Goal: Check status: Check status

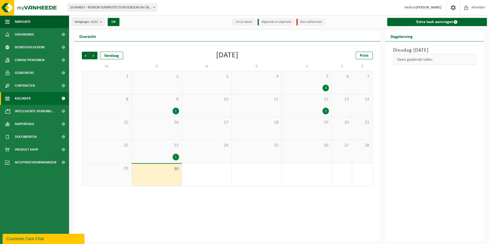
click at [317, 148] on div "26" at bounding box center [307, 151] width 50 height 23
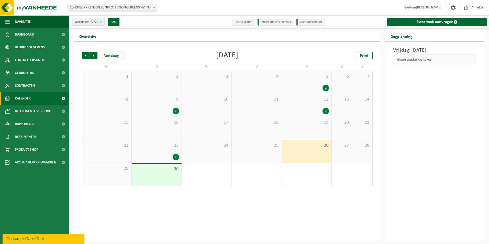
click at [277, 149] on div "25" at bounding box center [257, 151] width 50 height 23
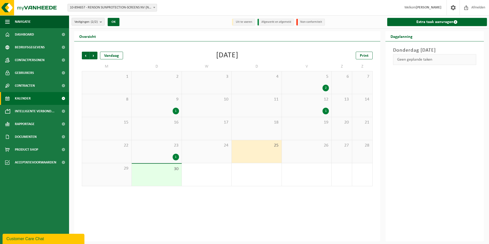
click at [221, 151] on div "24" at bounding box center [207, 151] width 50 height 23
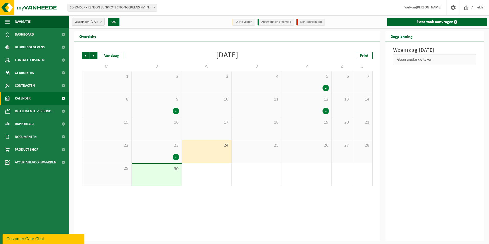
click at [177, 155] on div "1" at bounding box center [176, 157] width 6 height 7
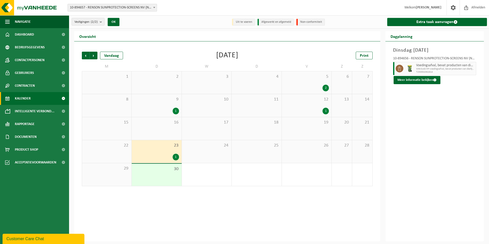
click at [324, 109] on div "1" at bounding box center [326, 111] width 6 height 7
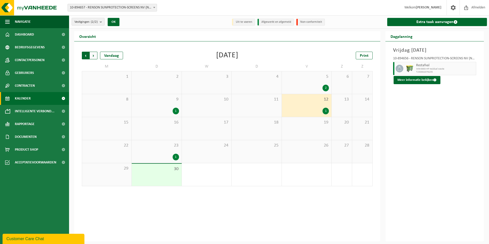
click at [95, 57] on span "Volgende" at bounding box center [94, 56] width 8 height 8
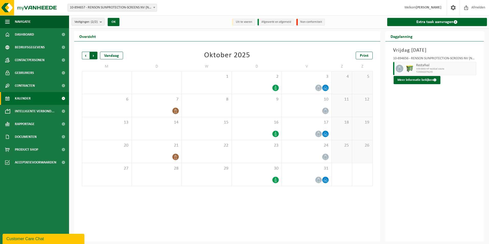
click at [85, 54] on span "Vorige" at bounding box center [86, 56] width 8 height 8
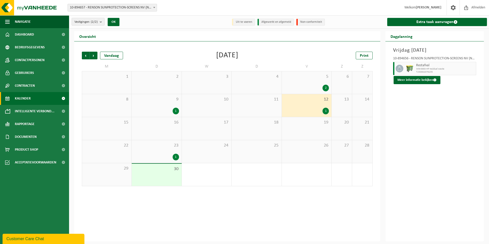
click at [323, 132] on div "19" at bounding box center [307, 128] width 50 height 23
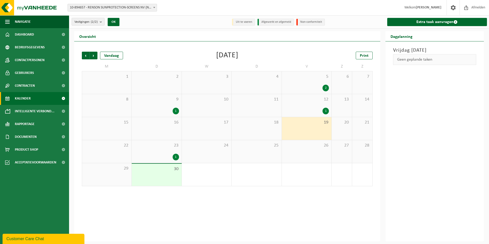
click at [323, 152] on div "26" at bounding box center [307, 151] width 50 height 23
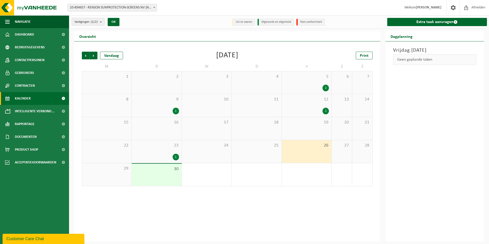
click at [100, 23] on button "Vestigingen (2/2)" at bounding box center [88, 22] width 33 height 8
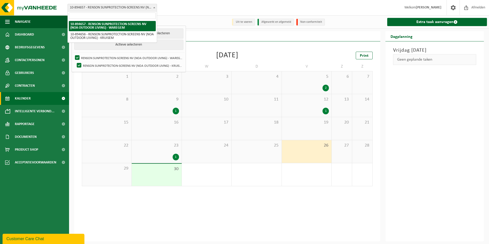
click at [114, 5] on span "10-894657 - RENSON SUNPROTECTION-SCREENS NV (NOA OUTDOOR LIVING) - WAREGEM" at bounding box center [112, 7] width 89 height 7
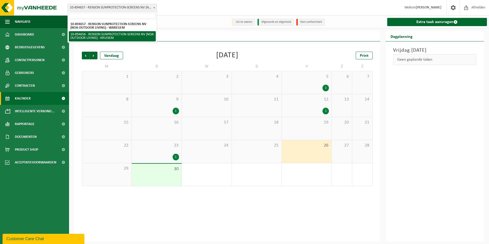
select select "117274"
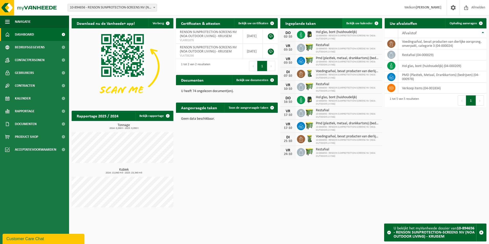
click at [367, 24] on span "Bekijk uw kalender" at bounding box center [359, 23] width 26 height 3
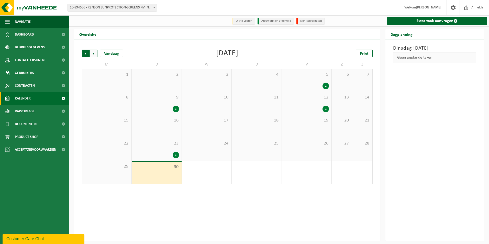
click at [92, 56] on span "Volgende" at bounding box center [94, 54] width 8 height 8
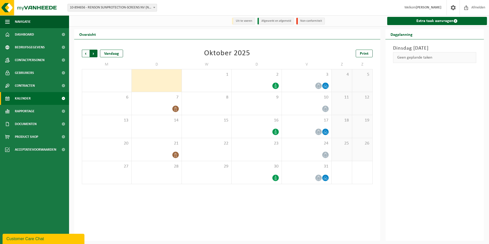
click at [85, 54] on span "Vorige" at bounding box center [86, 54] width 8 height 8
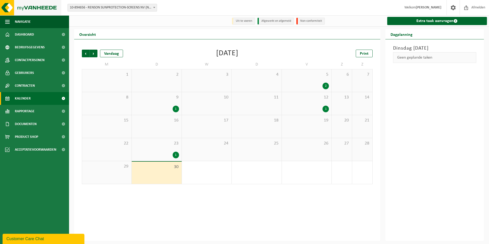
click at [24, 7] on img at bounding box center [30, 7] width 61 height 15
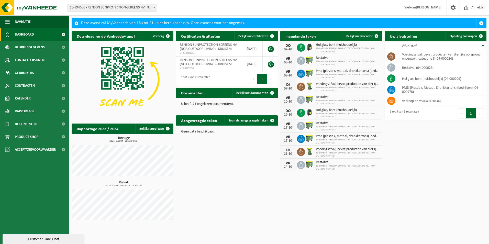
click at [32, 37] on span "Dashboard" at bounding box center [24, 34] width 19 height 13
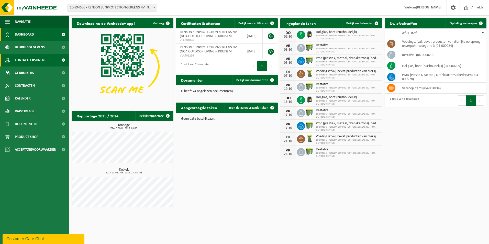
click at [32, 59] on span "Contactpersonen" at bounding box center [30, 60] width 30 height 13
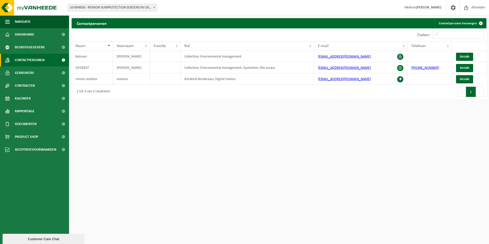
click at [245, 143] on html "Vestiging: 10-894657 - RENSON SUNPROTECTION-SCREENS NV (NOA OUTDOOR LIVING) - W…" at bounding box center [244, 122] width 489 height 244
click at [30, 99] on span "Kalender" at bounding box center [23, 98] width 16 height 13
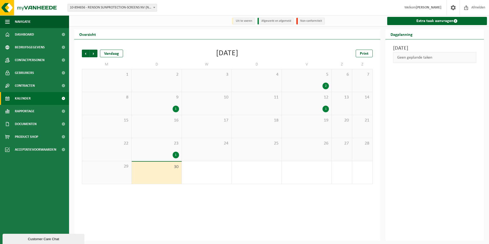
click at [148, 5] on span "10-894656 - RENSON SUNPROTECTION-SCREENS NV (NOA OUTDOOR LIVING) - KRUISEM" at bounding box center [112, 7] width 89 height 7
click at [325, 127] on div "19" at bounding box center [307, 126] width 50 height 23
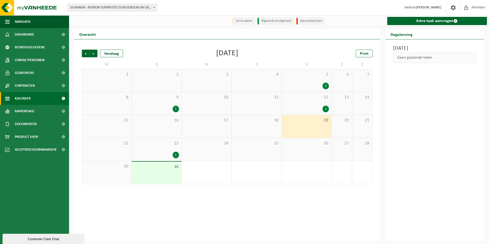
click at [320, 146] on span "26" at bounding box center [307, 144] width 45 height 6
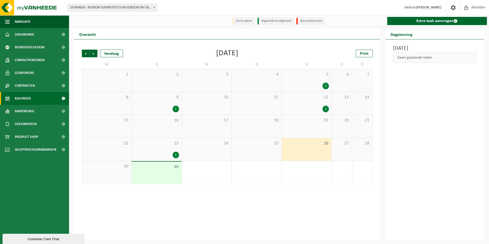
click at [315, 123] on span "19" at bounding box center [307, 121] width 45 height 6
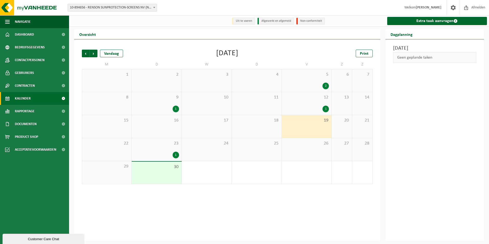
click at [314, 154] on div "26" at bounding box center [307, 149] width 50 height 23
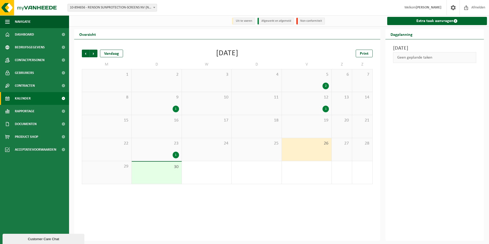
click at [312, 125] on div "19" at bounding box center [307, 126] width 50 height 23
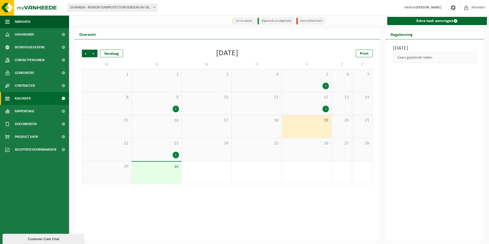
click at [312, 142] on span "26" at bounding box center [307, 144] width 45 height 6
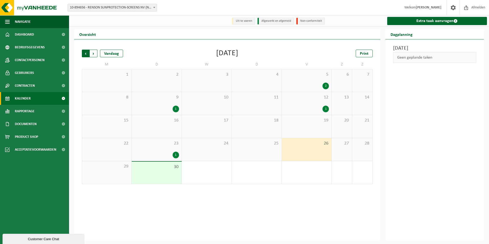
click at [92, 54] on span "Volgende" at bounding box center [94, 54] width 8 height 8
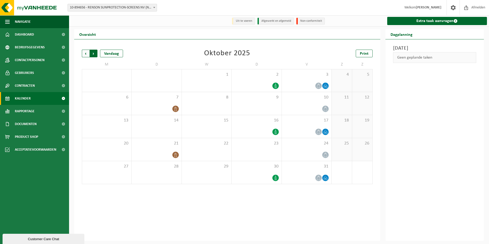
click at [85, 54] on span "Vorige" at bounding box center [86, 54] width 8 height 8
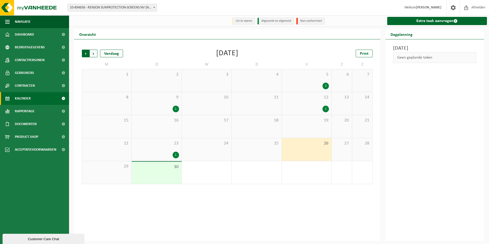
click at [93, 55] on span "Volgende" at bounding box center [94, 54] width 8 height 8
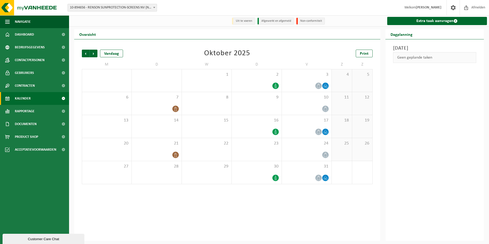
click at [93, 55] on span "Volgende" at bounding box center [94, 54] width 8 height 8
click at [85, 54] on span "Vorige" at bounding box center [86, 54] width 8 height 8
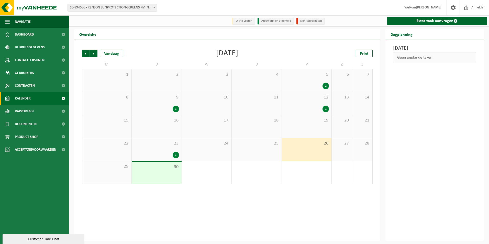
click at [324, 85] on div "2" at bounding box center [326, 86] width 6 height 7
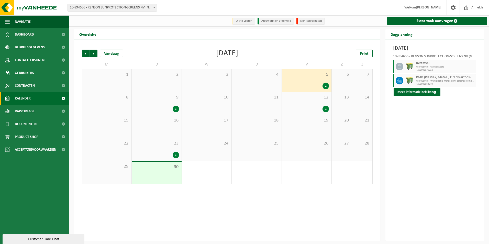
click at [326, 108] on div "1" at bounding box center [326, 109] width 6 height 7
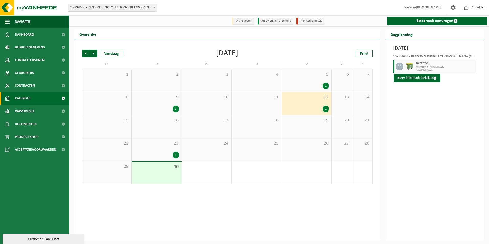
click at [327, 123] on span "19" at bounding box center [307, 121] width 45 height 6
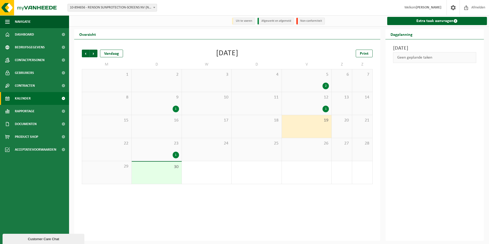
click at [325, 145] on span "26" at bounding box center [307, 144] width 45 height 6
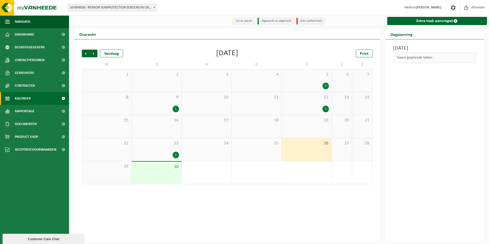
click at [323, 130] on div "19" at bounding box center [307, 126] width 50 height 23
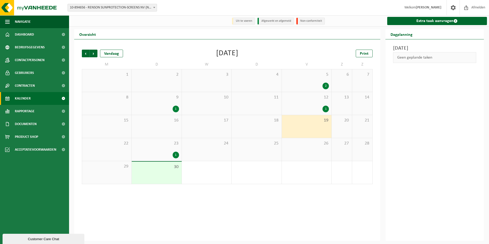
click at [324, 148] on div "26" at bounding box center [307, 149] width 50 height 23
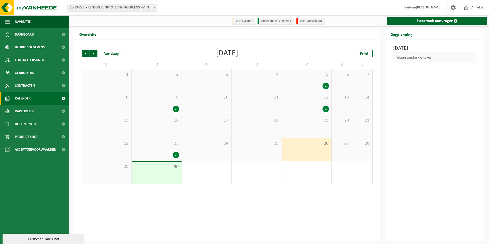
click at [325, 129] on div "19" at bounding box center [307, 126] width 50 height 23
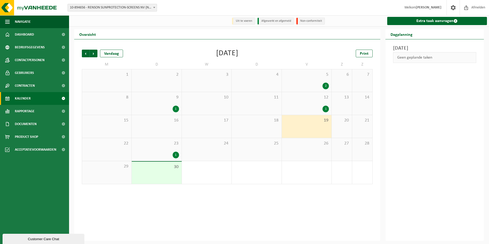
click at [321, 145] on span "26" at bounding box center [307, 144] width 45 height 6
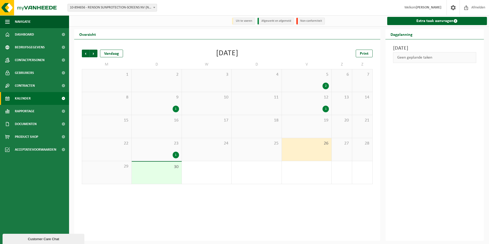
click at [323, 125] on div "19" at bounding box center [307, 126] width 50 height 23
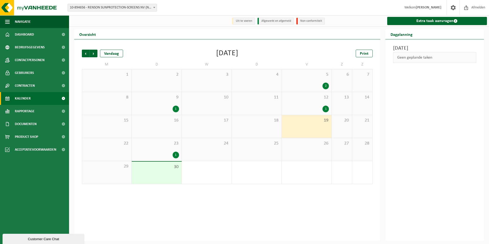
click at [323, 146] on span "26" at bounding box center [307, 144] width 45 height 6
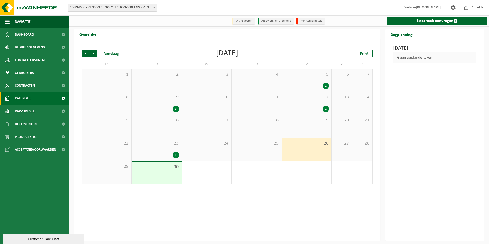
click at [323, 127] on div "19" at bounding box center [307, 126] width 50 height 23
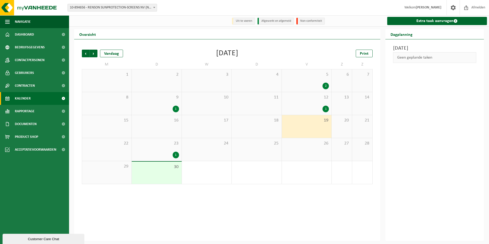
click at [325, 151] on div "26" at bounding box center [307, 149] width 50 height 23
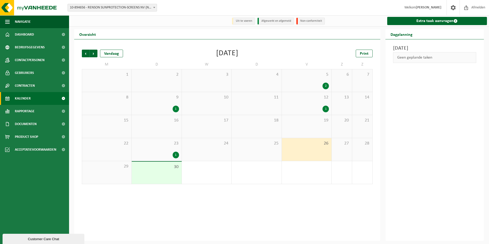
click at [314, 130] on div "19" at bounding box center [307, 126] width 50 height 23
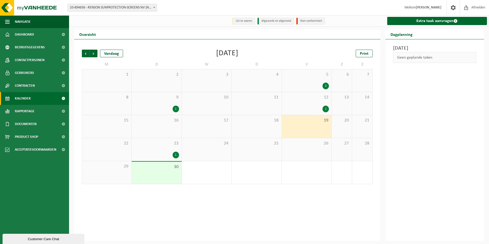
click at [316, 148] on div "26" at bounding box center [307, 149] width 50 height 23
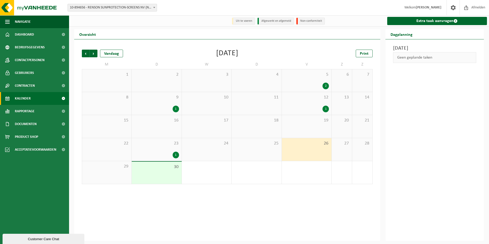
click at [320, 123] on span "19" at bounding box center [307, 121] width 45 height 6
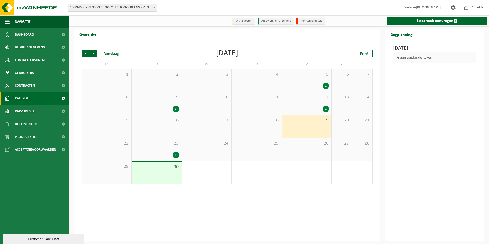
click at [319, 146] on span "26" at bounding box center [307, 144] width 45 height 6
